Goal: Task Accomplishment & Management: Manage account settings

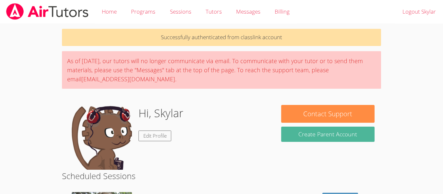
click at [310, 132] on button "Create Parent Account" at bounding box center [327, 134] width 93 height 15
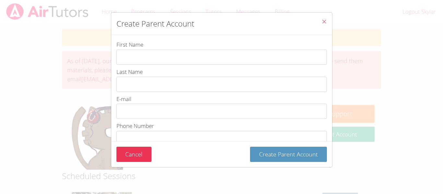
click at [340, 16] on div "Create Parent Account First Name Last Name E-mail Phone Number Password Passwor…" at bounding box center [221, 97] width 443 height 194
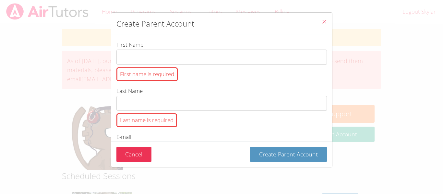
click at [321, 19] on button "Close" at bounding box center [324, 23] width 16 height 20
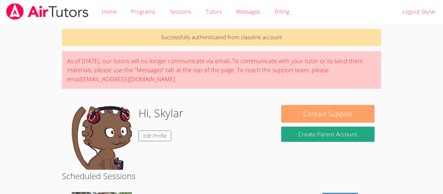
click at [342, 111] on button "Contact Support" at bounding box center [327, 114] width 93 height 18
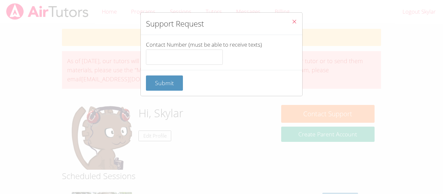
click at [298, 14] on button "Close" at bounding box center [294, 23] width 16 height 20
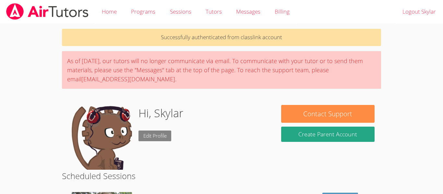
click at [166, 136] on link "Edit Profile" at bounding box center [155, 136] width 33 height 11
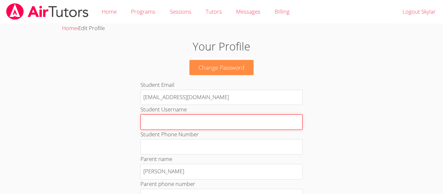
click at [189, 122] on input "Student Username" at bounding box center [221, 123] width 162 height 16
type input "S"
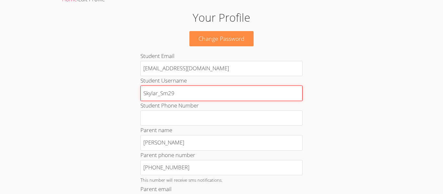
scroll to position [37, 0]
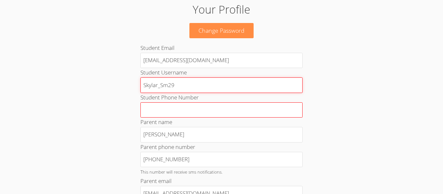
type input "Skylar_Sm29"
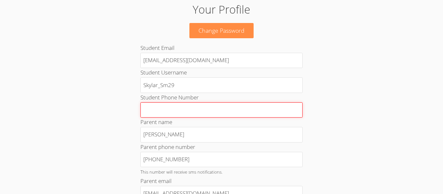
click at [153, 109] on input "Student Phone Number" at bounding box center [221, 111] width 162 height 16
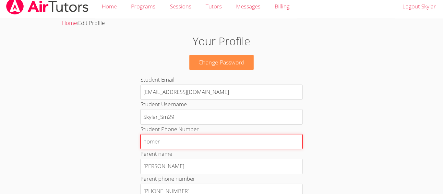
scroll to position [4, 0]
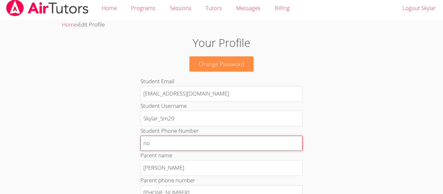
type input "n"
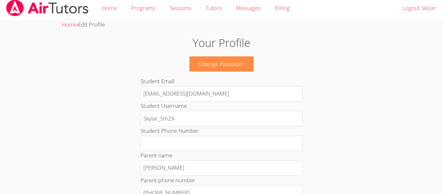
click at [223, 127] on div "Student Phone Number" at bounding box center [221, 139] width 162 height 25
click at [222, 18] on link "Tutors" at bounding box center [214, 8] width 30 height 24
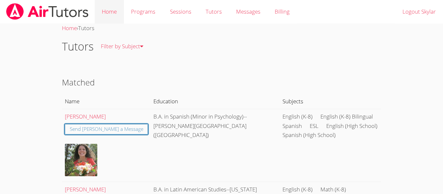
click at [101, 15] on link "Home" at bounding box center [109, 12] width 29 height 24
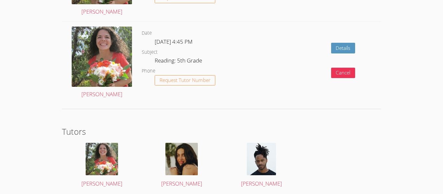
scroll to position [911, 0]
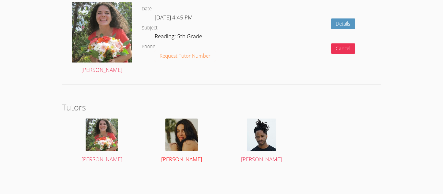
click at [187, 146] on img at bounding box center [181, 135] width 32 height 32
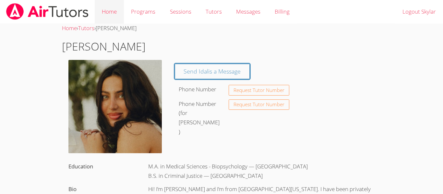
click at [123, 11] on link "Home" at bounding box center [109, 12] width 29 height 24
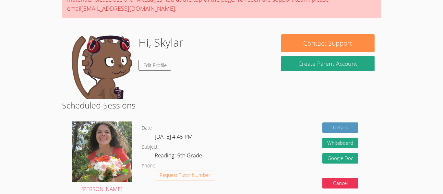
scroll to position [60, 0]
